Goal: Book appointment/travel/reservation

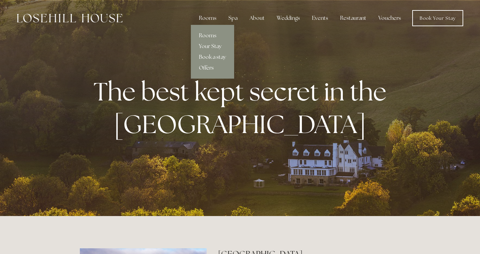
click at [211, 67] on link "Offers" at bounding box center [212, 67] width 43 height 11
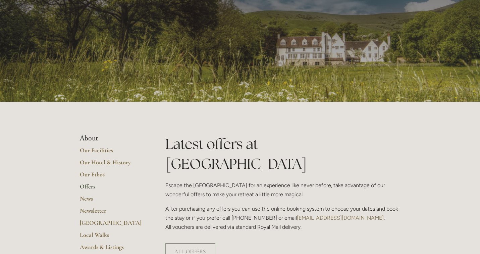
scroll to position [17, 0]
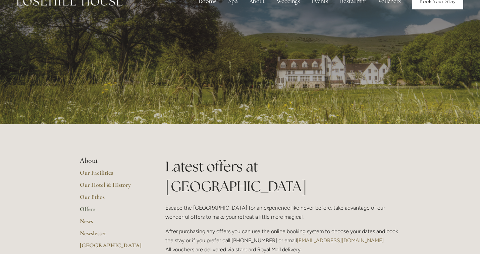
click at [437, 6] on link "Book Your Stay" at bounding box center [438, 1] width 51 height 16
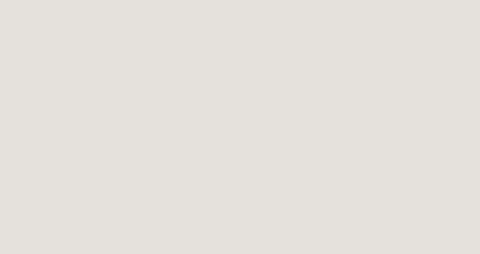
scroll to position [245, 0]
